Goal: Transaction & Acquisition: Purchase product/service

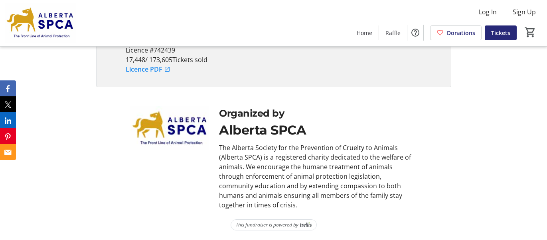
scroll to position [3129, 0]
click at [274, 26] on div "Draw Details" at bounding box center [332, 22] width 177 height 10
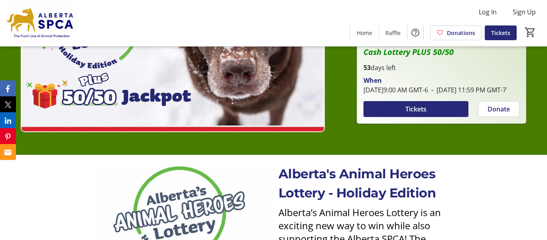
scroll to position [0, 0]
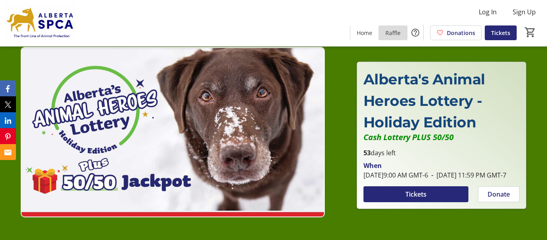
click at [385, 32] on span "Raffle" at bounding box center [392, 33] width 15 height 8
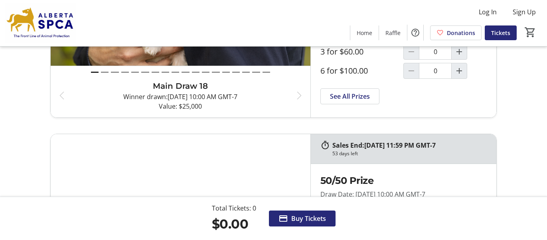
scroll to position [57, 0]
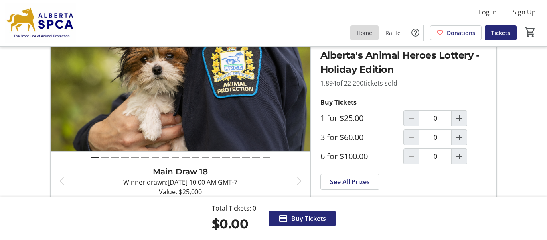
click at [356, 34] on span "Home" at bounding box center [364, 33] width 16 height 8
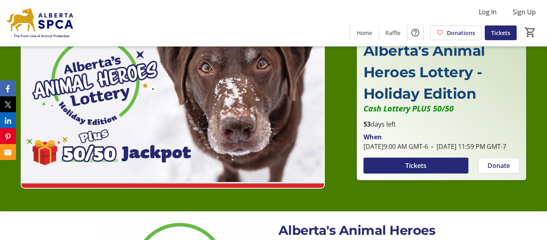
scroll to position [57, 0]
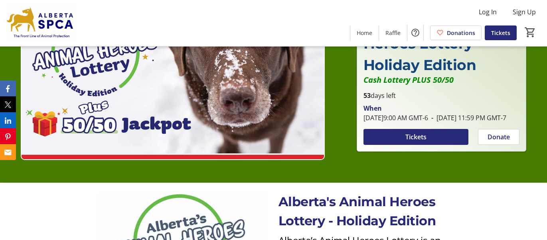
click at [380, 122] on span "[DATE] 9:00 AM GMT-6" at bounding box center [395, 118] width 65 height 9
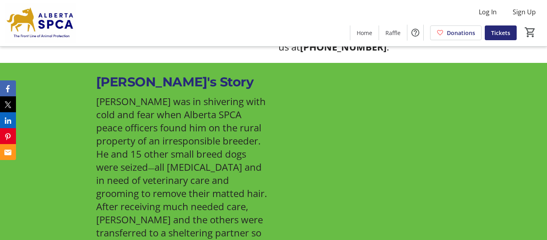
scroll to position [230, 0]
